Goal: Navigation & Orientation: Find specific page/section

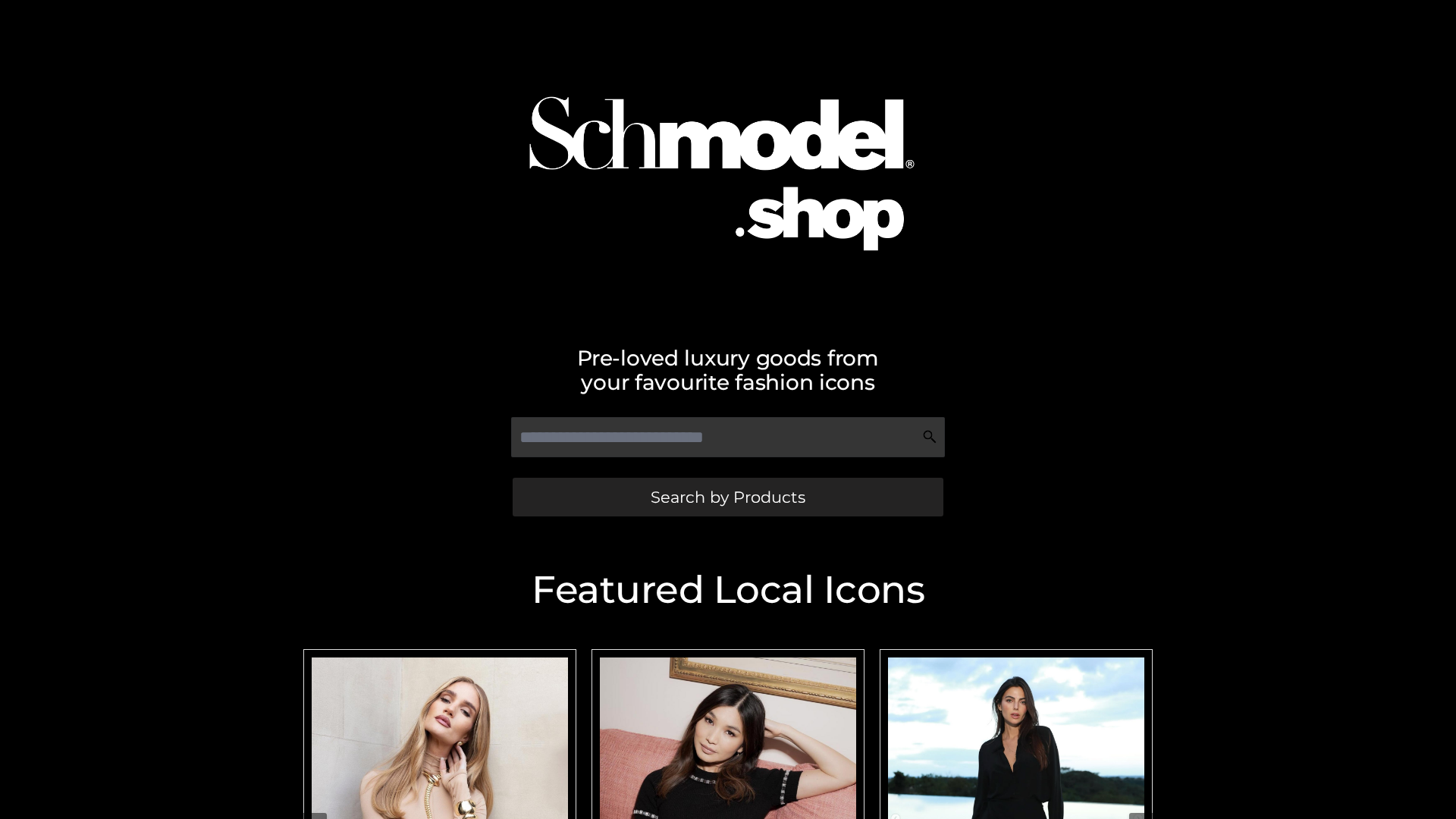
click at [728, 497] on span "Search by Products" at bounding box center [728, 497] width 155 height 16
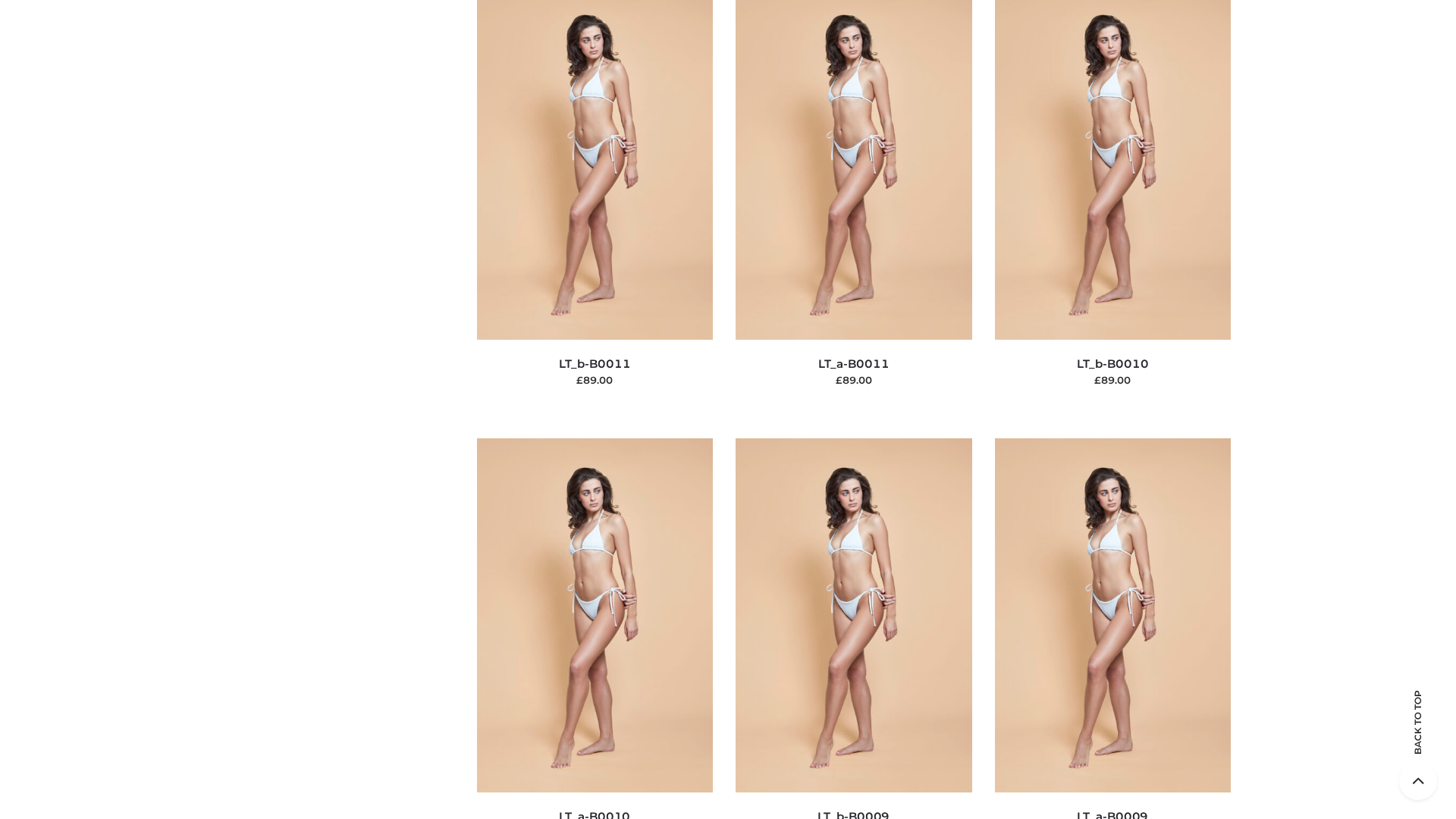
scroll to position [6811, 0]
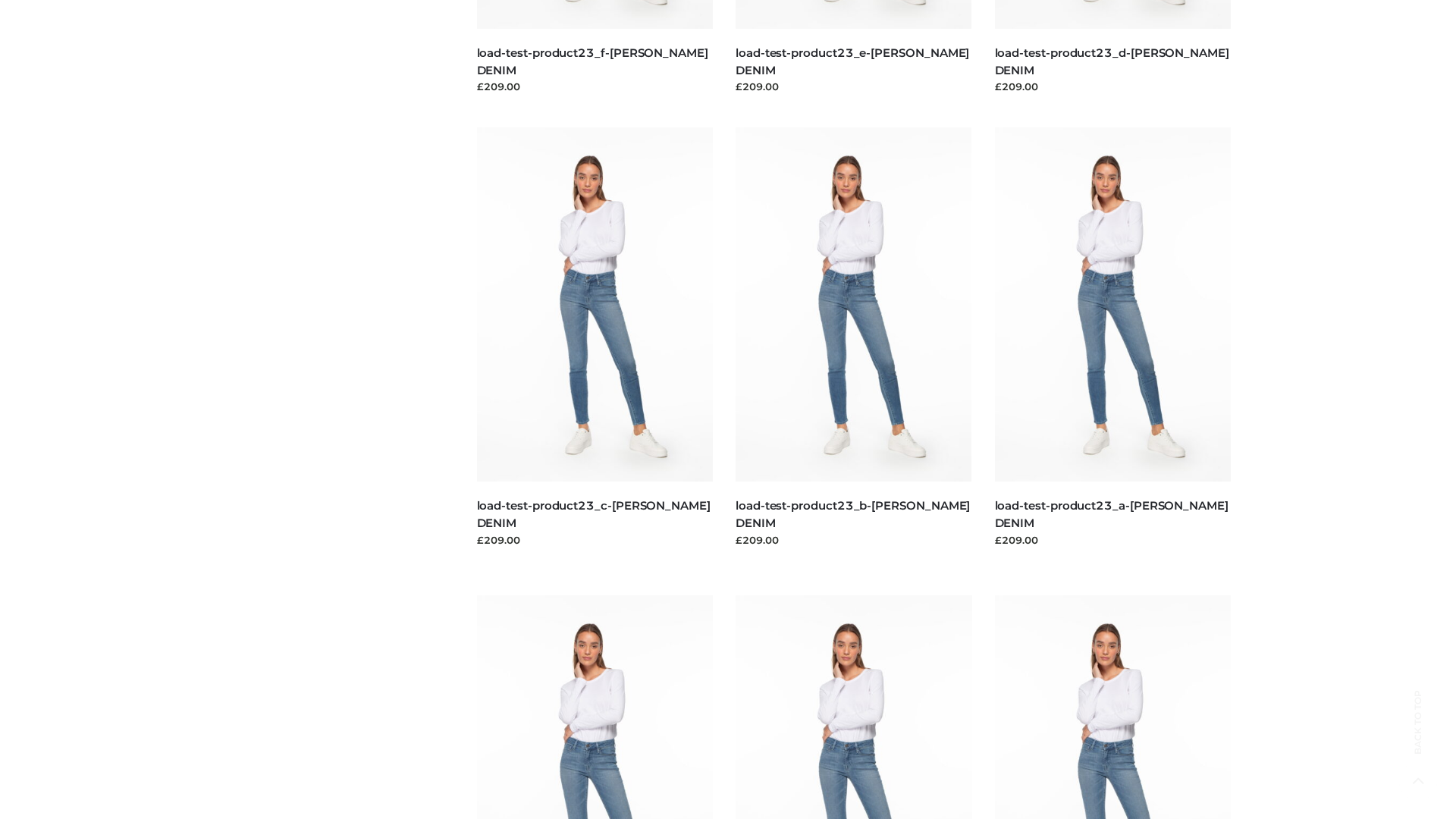
scroll to position [1330, 0]
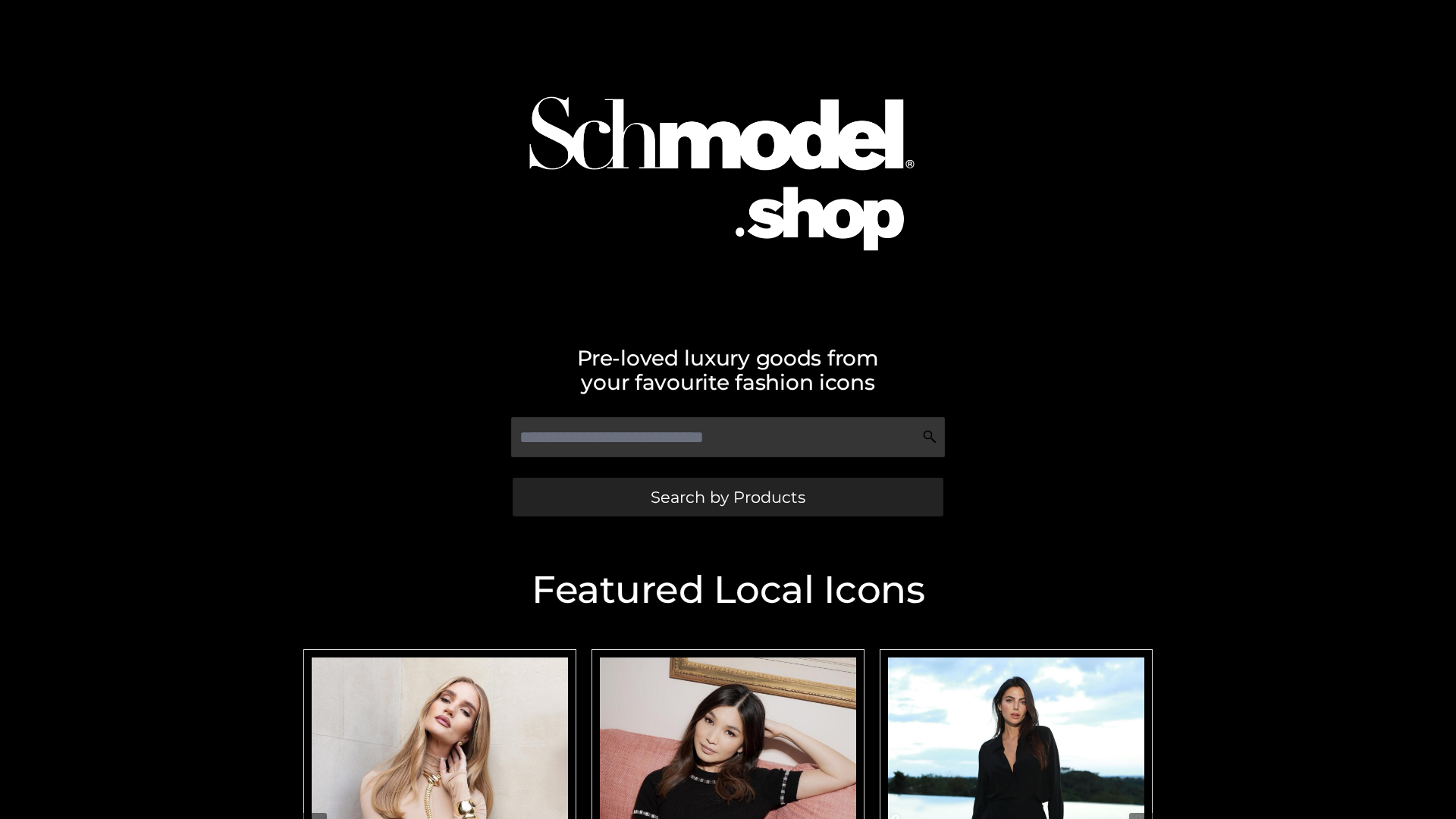
click at [728, 497] on span "Search by Products" at bounding box center [728, 497] width 155 height 16
